Goal: Transaction & Acquisition: Purchase product/service

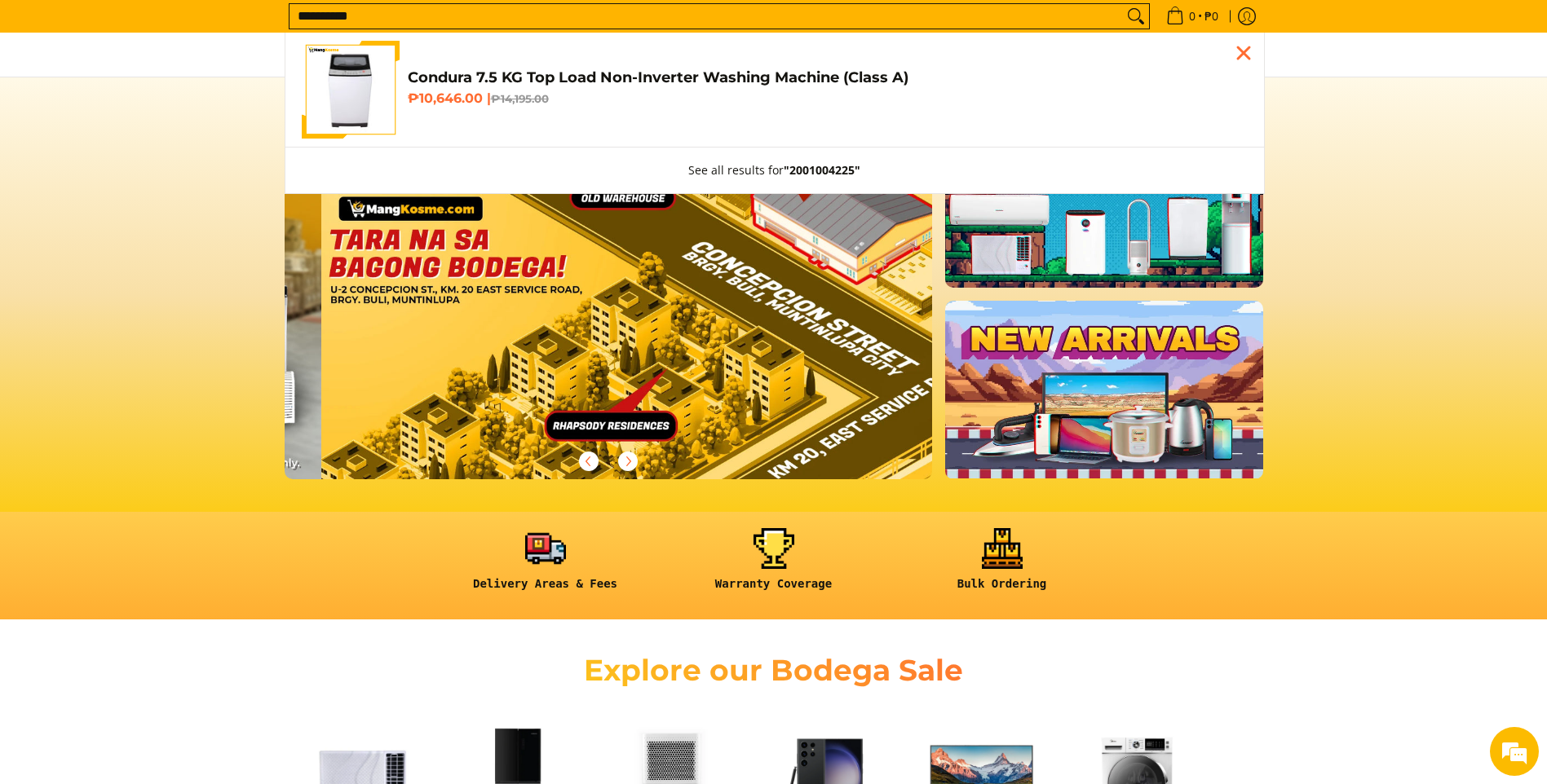
scroll to position [0, 1945]
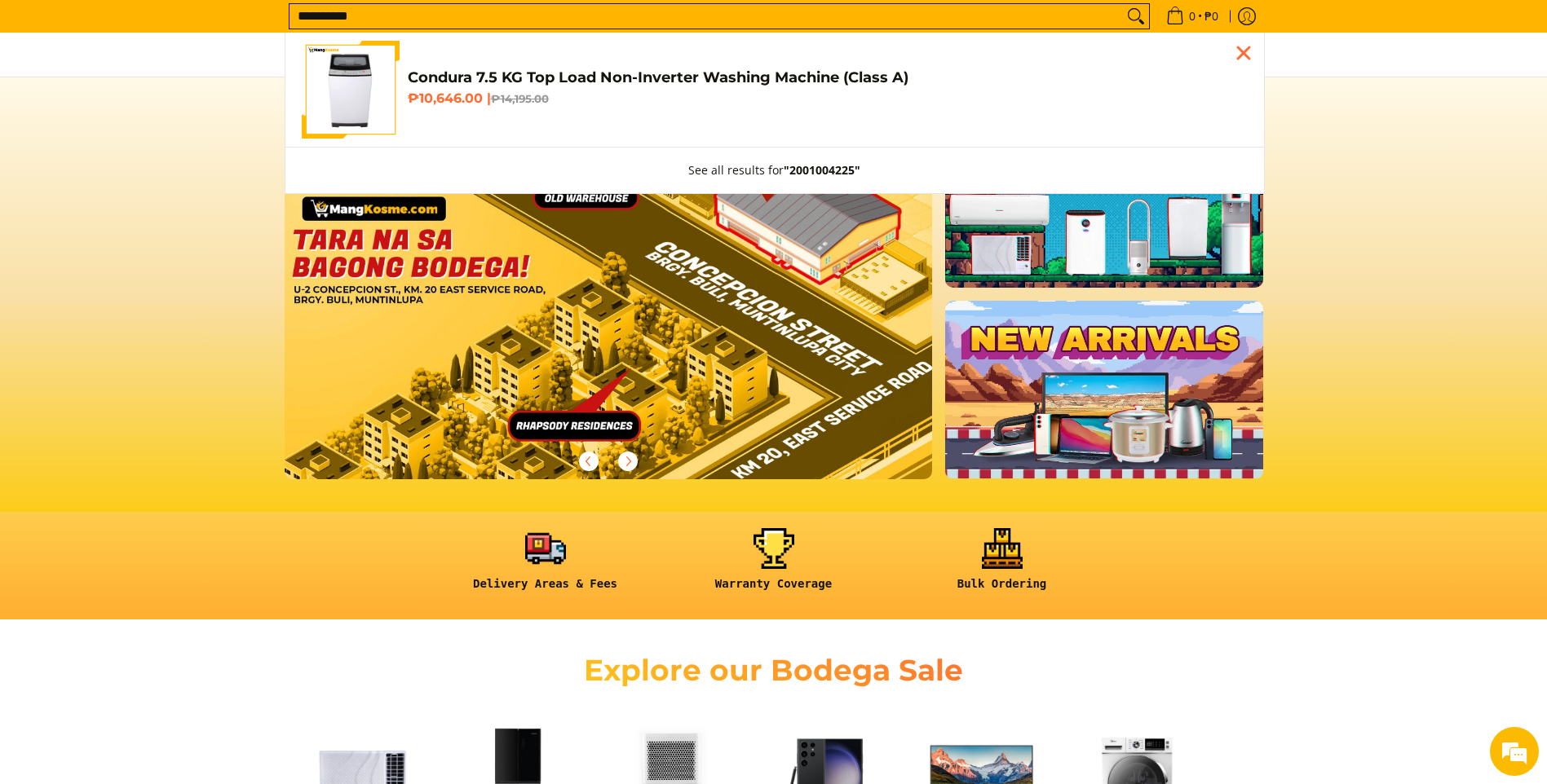
type input "**********"
click at [682, 125] on link "Condura 7.5 KG Top Load Non-Inverter Washing Machine (Class A) ₱10,646.00 | ₱14…" at bounding box center [774, 90] width 946 height 98
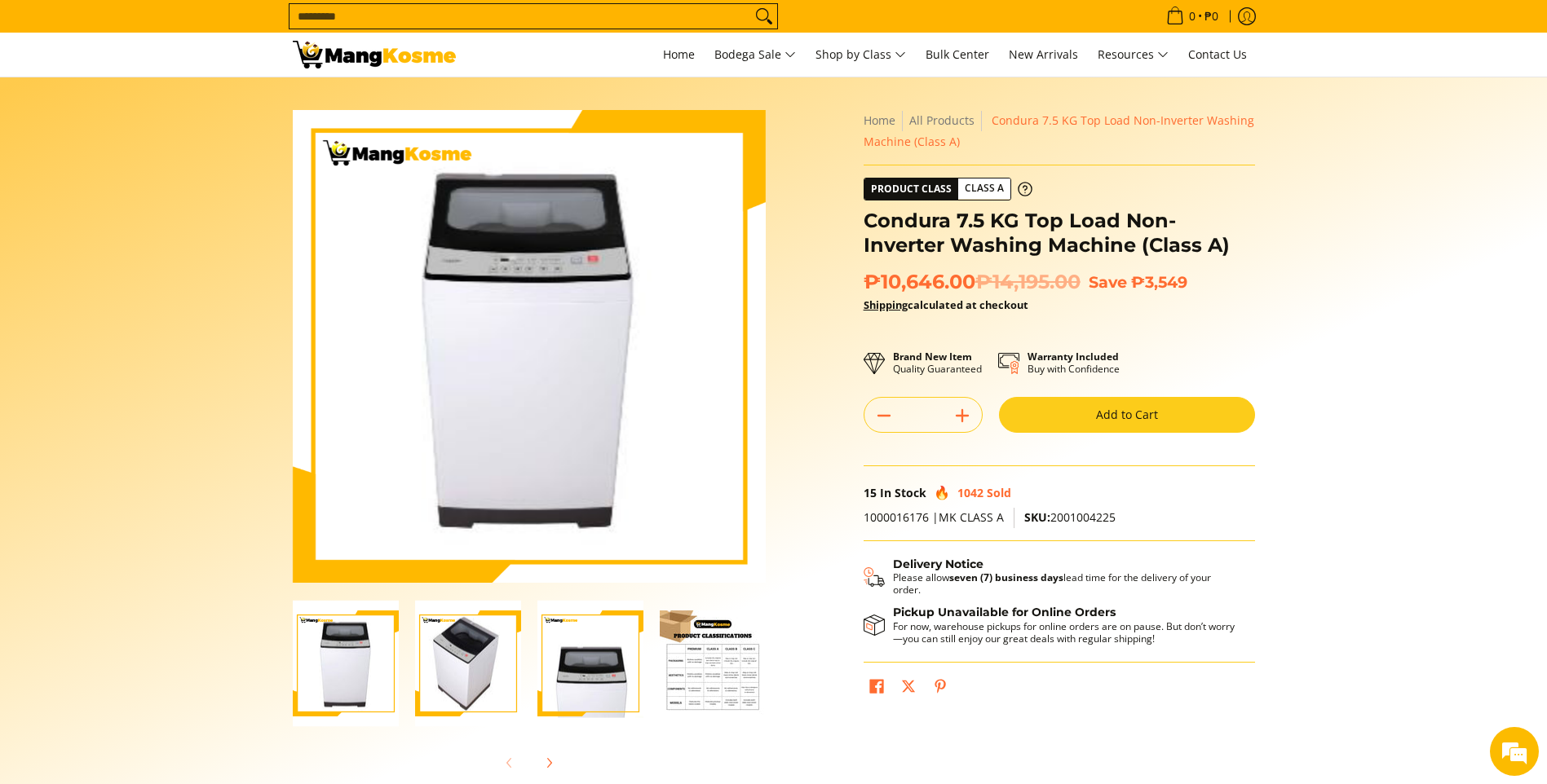
click at [1089, 422] on button "Add to Cart" at bounding box center [1128, 415] width 256 height 36
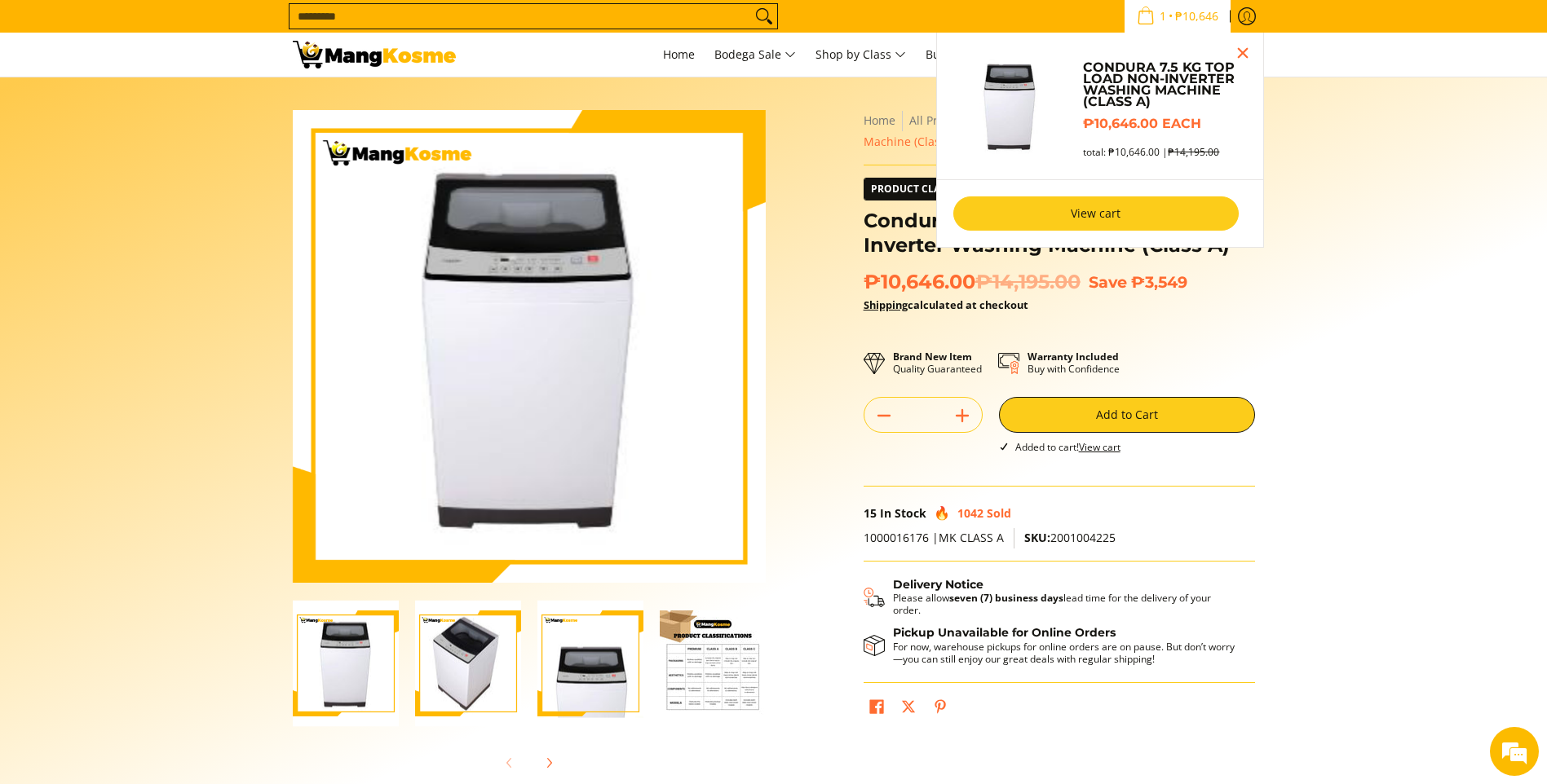
click at [1101, 212] on link "View cart" at bounding box center [1096, 213] width 286 height 34
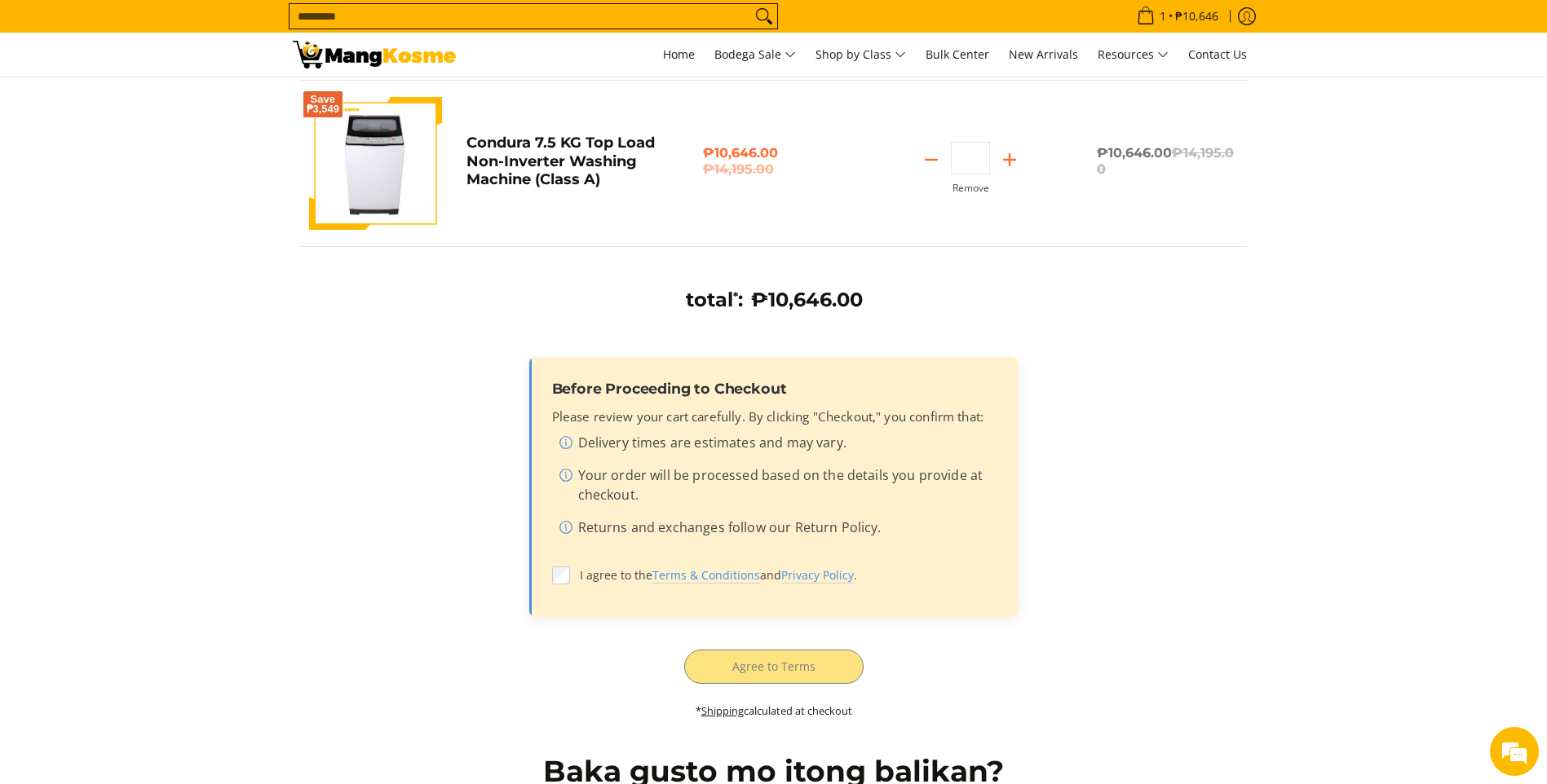
scroll to position [245, 0]
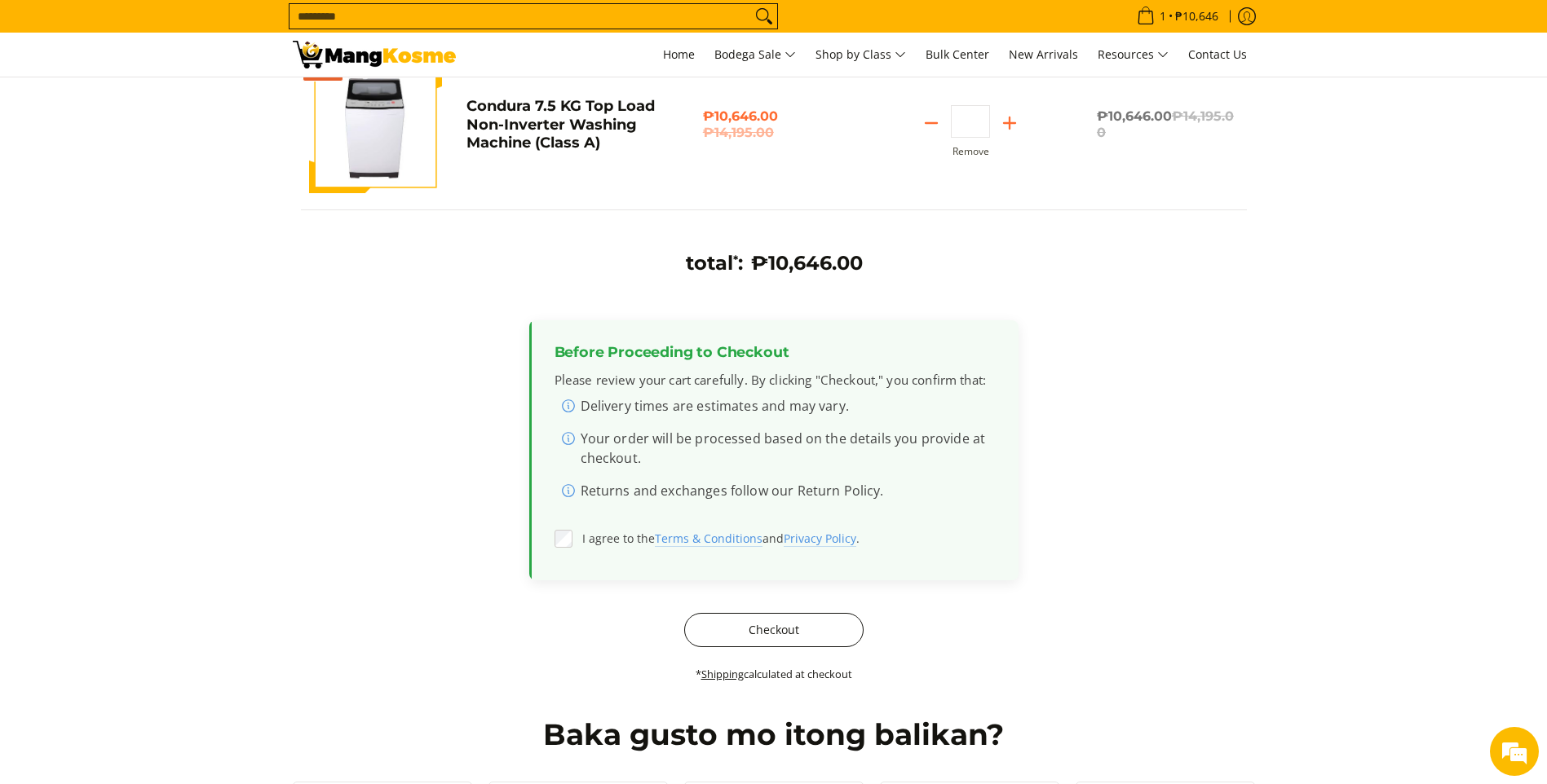
click at [727, 638] on button "Checkout" at bounding box center [774, 629] width 180 height 34
